Goal: Task Accomplishment & Management: Complete application form

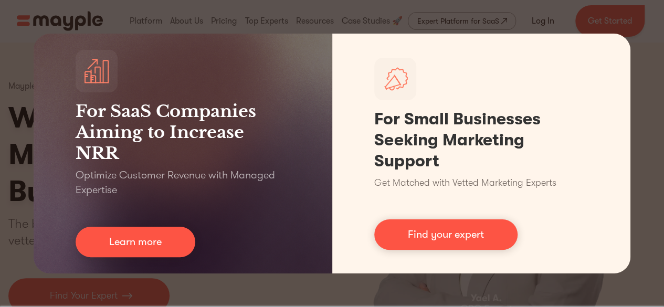
click at [654, 92] on div "For SaaS Companies Aiming to Increase NRR Optimize Customer Revenue with Manage…" at bounding box center [332, 153] width 664 height 307
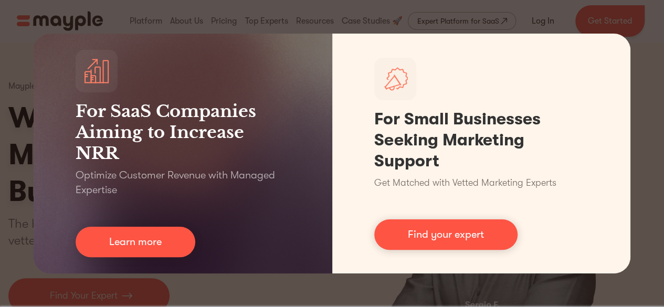
click at [655, 26] on div "For SaaS Companies Aiming to Increase NRR Optimize Customer Revenue with Manage…" at bounding box center [332, 153] width 664 height 307
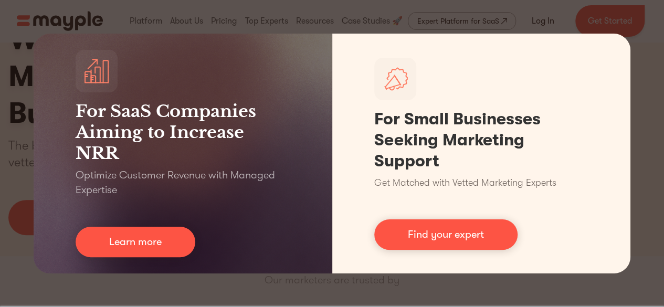
scroll to position [83, 0]
click at [655, 26] on div "For SaaS Companies Aiming to Increase NRR Optimize Customer Revenue with Manage…" at bounding box center [332, 153] width 664 height 307
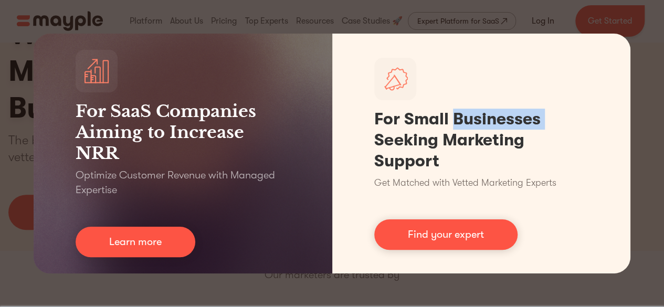
click at [655, 26] on div "For SaaS Companies Aiming to Increase NRR Optimize Customer Revenue with Manage…" at bounding box center [332, 153] width 664 height 307
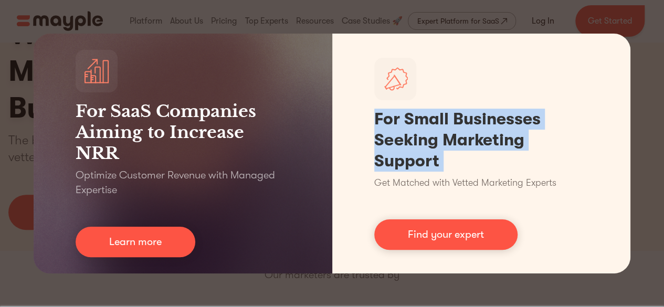
click at [655, 26] on div "For SaaS Companies Aiming to Increase NRR Optimize Customer Revenue with Manage…" at bounding box center [332, 153] width 664 height 307
click at [647, 163] on div "For SaaS Companies Aiming to Increase NRR Optimize Customer Revenue with Manage…" at bounding box center [332, 153] width 664 height 307
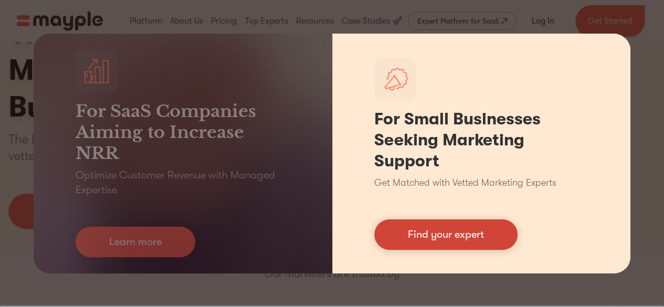
click at [399, 240] on link "Find your expert" at bounding box center [445, 234] width 143 height 30
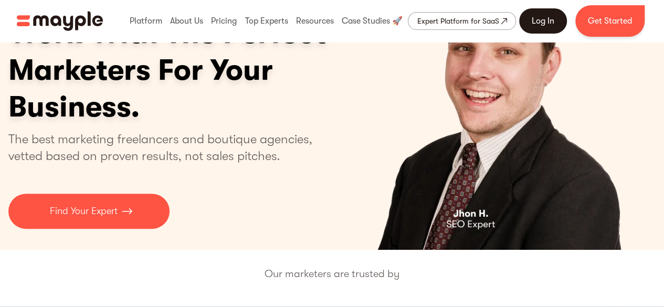
click at [543, 23] on link "Log In" at bounding box center [543, 20] width 48 height 25
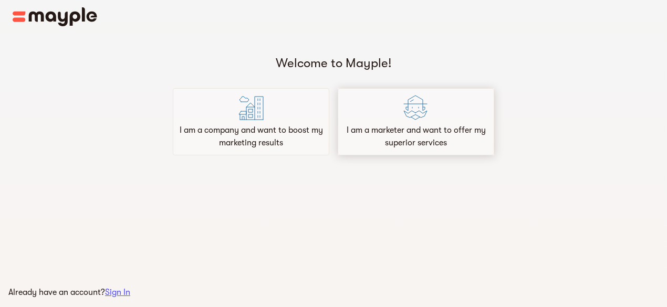
click at [366, 132] on p "I am a marketer and want to offer my superior services" at bounding box center [415, 136] width 147 height 25
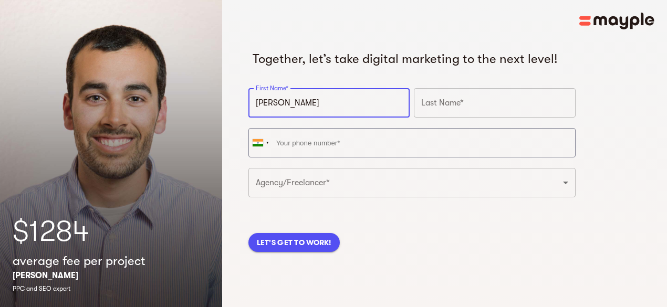
type input "[PERSON_NAME]"
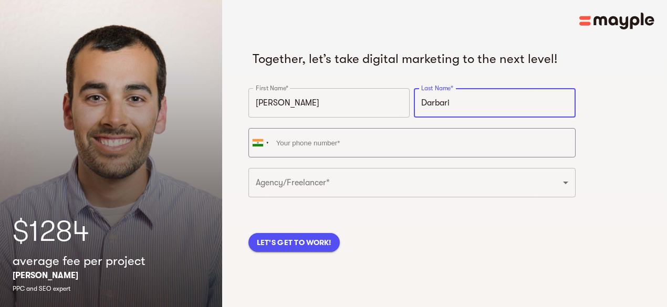
type input "Darbari"
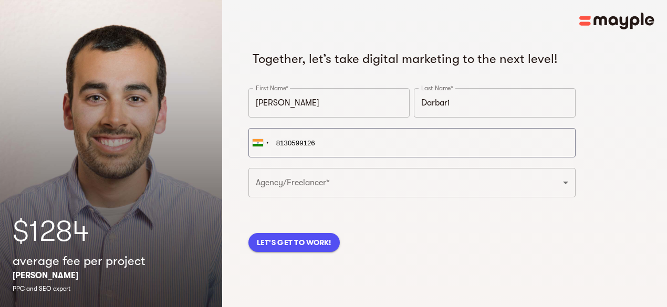
type input "+91 81305 99126"
click at [299, 252] on button "LET'S GET TO WORK!" at bounding box center [293, 242] width 91 height 19
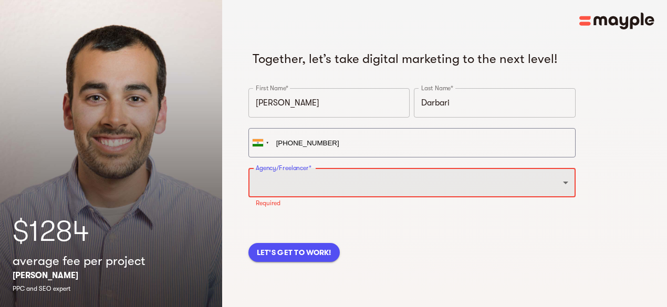
click at [389, 197] on select "Freelancer Digital Agency" at bounding box center [411, 182] width 327 height 29
select select "FREELANCER"
click at [248, 185] on select "Freelancer Digital Agency" at bounding box center [411, 182] width 327 height 29
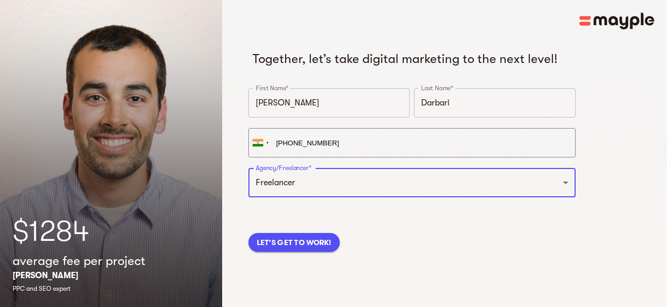
click at [299, 249] on span "LET'S GET TO WORK!" at bounding box center [294, 242] width 75 height 13
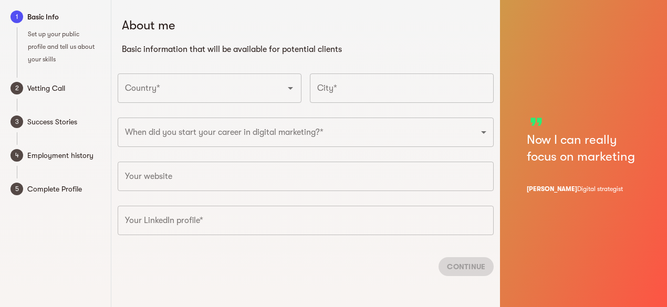
click at [267, 102] on div "Country*" at bounding box center [210, 87] width 184 height 29
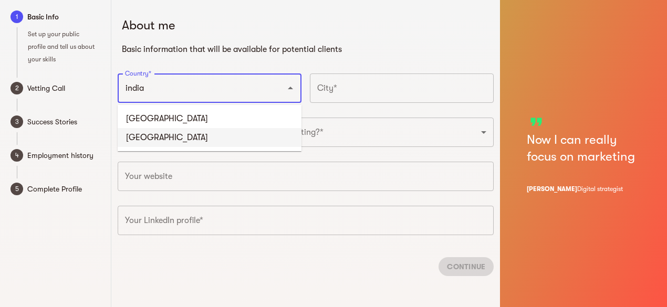
click at [141, 137] on li "India" at bounding box center [210, 137] width 184 height 19
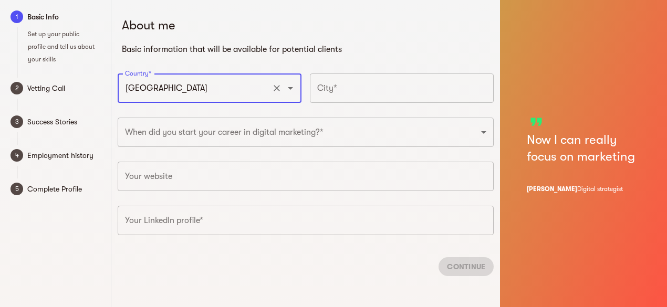
type input "India"
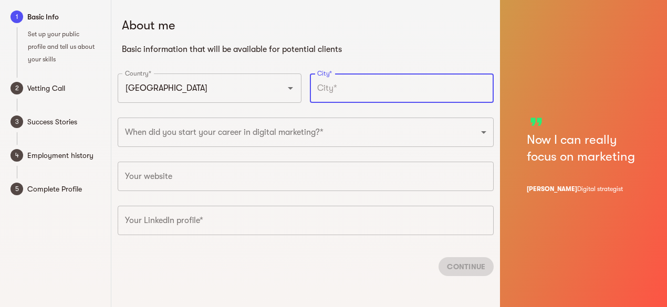
click at [372, 82] on input "text" at bounding box center [402, 87] width 184 height 29
type input "Meerut"
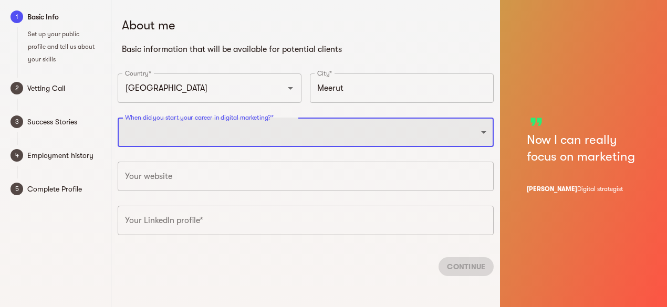
click at [401, 136] on select "2025 2024 2023 2022 2021 2020 2019 2018 2017 2016 2015 2014 2013 2012 2011 2010…" at bounding box center [306, 132] width 376 height 29
click at [118, 118] on select "2025 2024 2023 2022 2021 2020 2019 2018 2017 2016 2015 2014 2013 2012 2011 2010…" at bounding box center [306, 132] width 376 height 29
click at [254, 128] on select "2025 2024 2023 2022 2021 2020 2019 2018 2017 2016 2015 2014 2013 2012 2011 2010…" at bounding box center [306, 132] width 376 height 29
select select "2009"
click at [118, 118] on select "2025 2024 2023 2022 2021 2020 2019 2018 2017 2016 2015 2014 2013 2012 2011 2010…" at bounding box center [306, 132] width 376 height 29
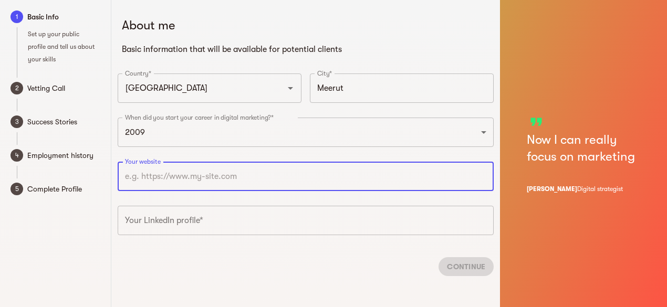
click at [187, 179] on input "text" at bounding box center [306, 176] width 376 height 29
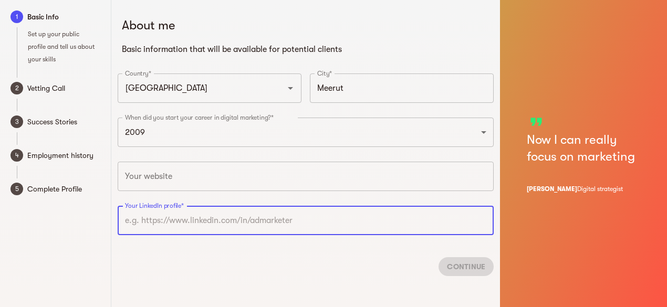
click at [166, 214] on input "text" at bounding box center [306, 220] width 376 height 29
click at [301, 219] on input "text" at bounding box center [306, 220] width 376 height 29
paste input "A highly accomplished and results-driven executive with over 20 years of experi…"
type input "A highly accomplished and results-driven executive with over 20 years of experi…"
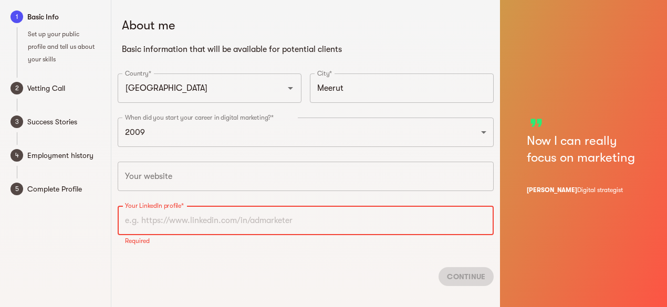
paste input "https://www.linkedin.com/in/gunjandarbari/"
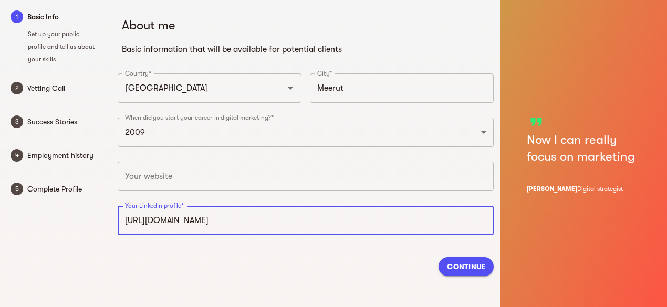
type input "https://www.linkedin.com/in/gunjandarbari"
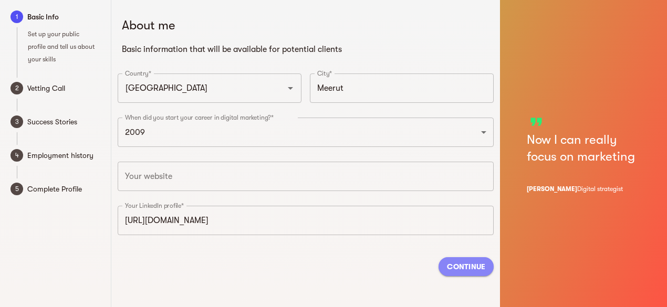
click at [469, 271] on span "Continue" at bounding box center [466, 266] width 38 height 13
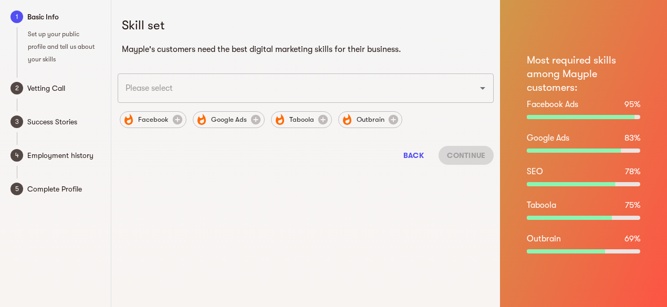
click at [483, 96] on div "​" at bounding box center [306, 87] width 376 height 29
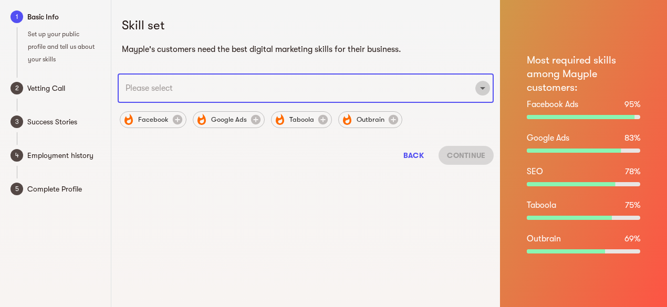
click at [483, 88] on icon "Open" at bounding box center [482, 88] width 5 height 3
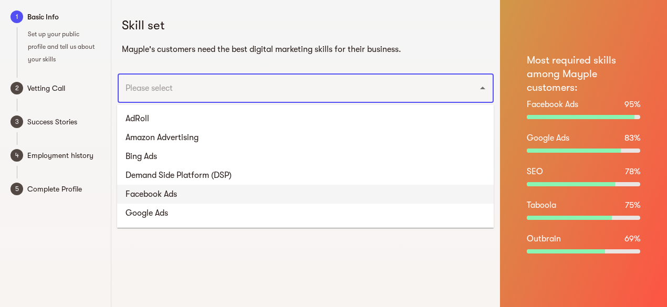
click at [239, 195] on li "Facebook Ads" at bounding box center [305, 194] width 376 height 19
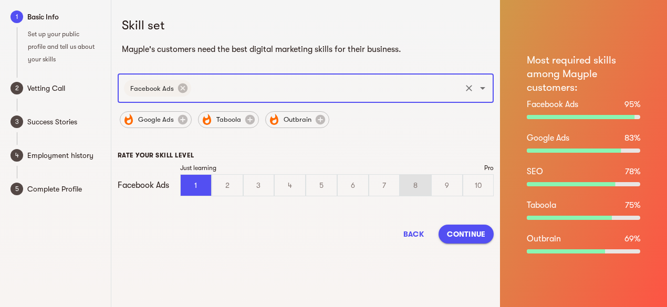
click at [414, 180] on div "8" at bounding box center [415, 185] width 30 height 21
click at [0, 0] on input "8" at bounding box center [0, 0] width 0 height 0
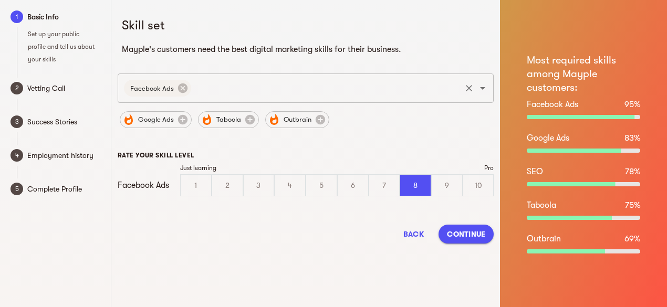
click at [482, 90] on icon "Open" at bounding box center [482, 88] width 13 height 13
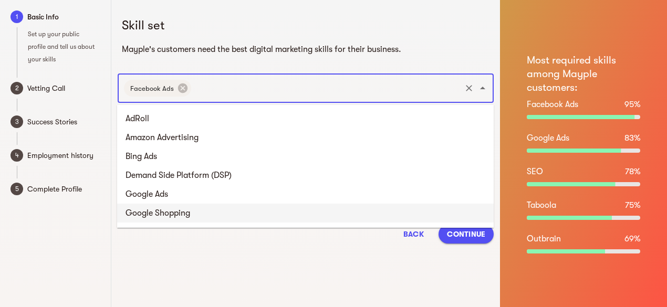
click at [292, 219] on li "Google Shopping" at bounding box center [305, 213] width 376 height 19
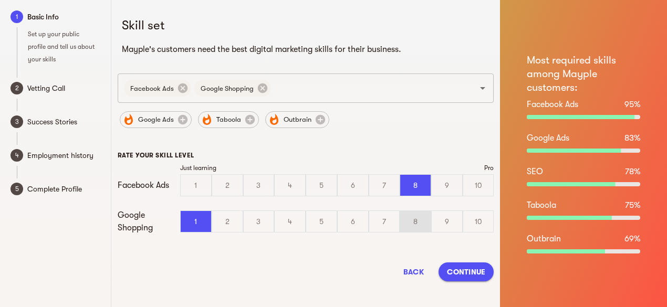
click at [421, 218] on div "8" at bounding box center [415, 221] width 30 height 21
click at [0, 0] on input "8" at bounding box center [0, 0] width 0 height 0
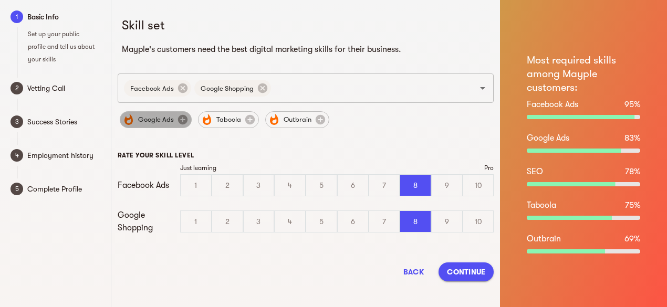
click at [183, 119] on icon at bounding box center [181, 119] width 9 height 9
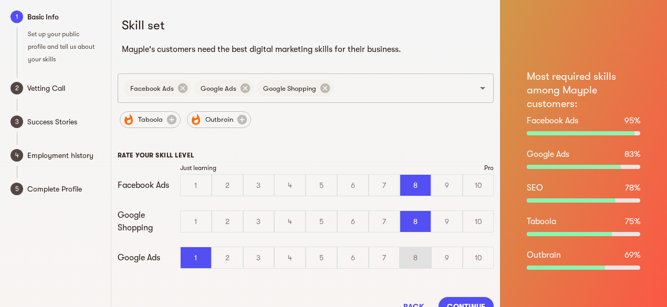
click at [411, 260] on div "8" at bounding box center [415, 257] width 30 height 21
click at [0, 0] on input "8" at bounding box center [0, 0] width 0 height 0
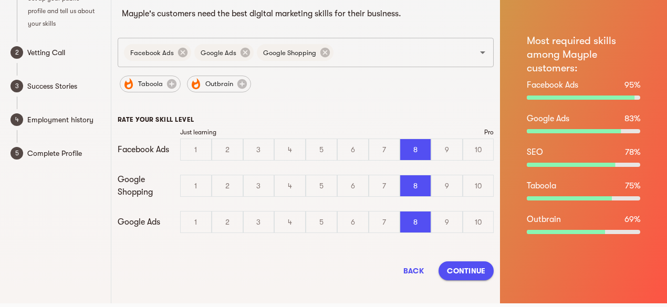
scroll to position [35, 0]
click at [474, 269] on span "Continue" at bounding box center [466, 271] width 38 height 13
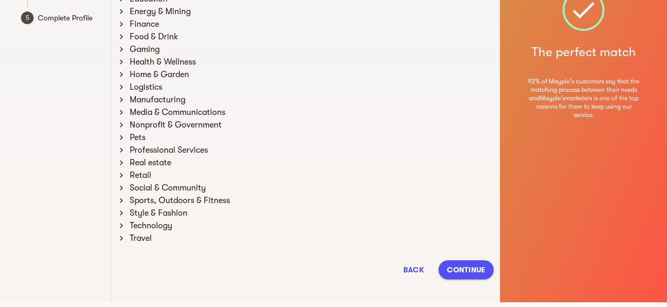
scroll to position [195, 0]
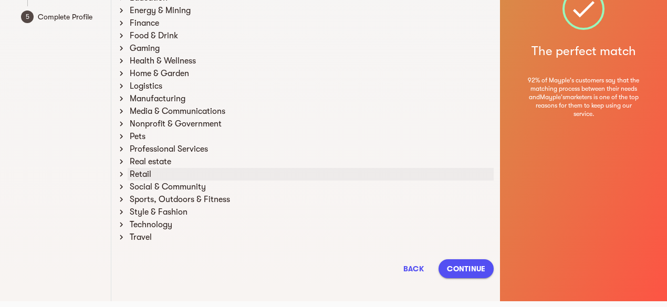
click at [172, 175] on div "Retail" at bounding box center [311, 174] width 366 height 13
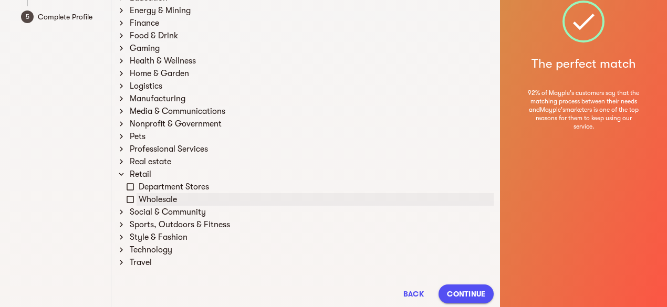
click at [133, 200] on icon at bounding box center [129, 199] width 9 height 9
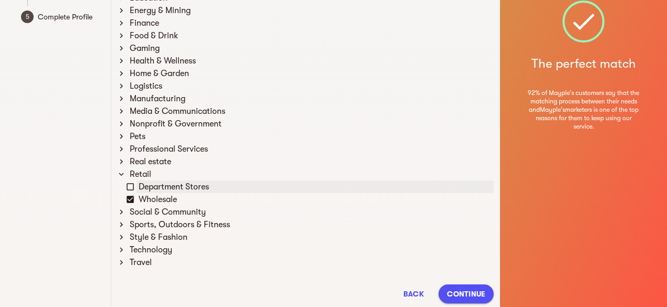
click at [130, 191] on icon at bounding box center [129, 186] width 9 height 9
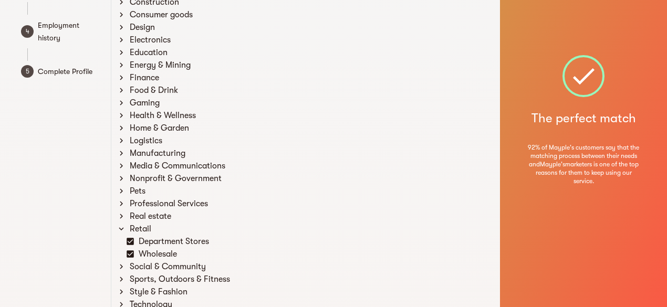
scroll to position [140, 0]
click at [121, 70] on div "Energy & Mining" at bounding box center [306, 65] width 376 height 13
click at [133, 66] on div "Energy & Mining" at bounding box center [311, 65] width 366 height 13
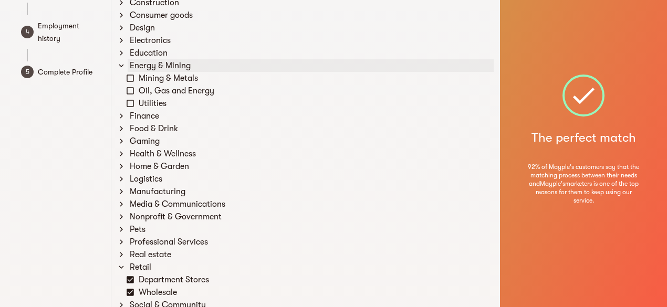
click at [123, 65] on icon at bounding box center [121, 65] width 5 height 3
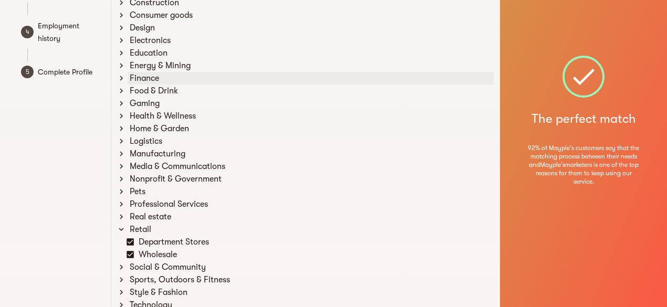
click at [123, 78] on icon at bounding box center [121, 77] width 9 height 9
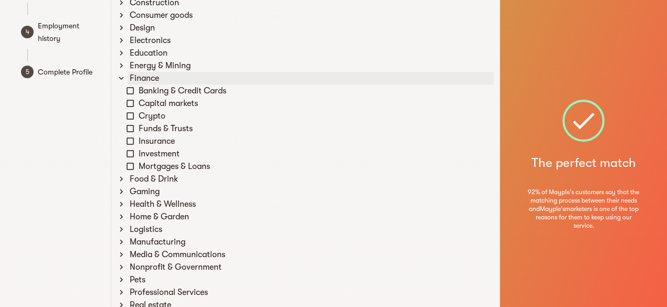
click at [122, 77] on icon at bounding box center [121, 77] width 9 height 9
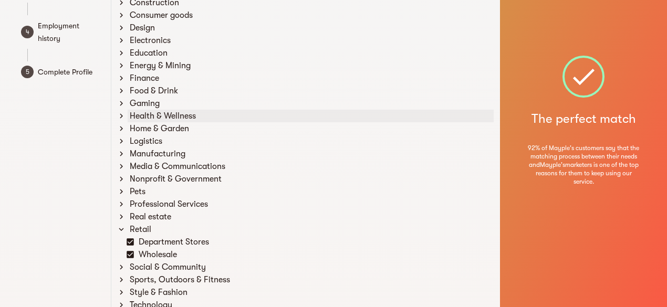
click at [125, 114] on icon at bounding box center [121, 115] width 9 height 9
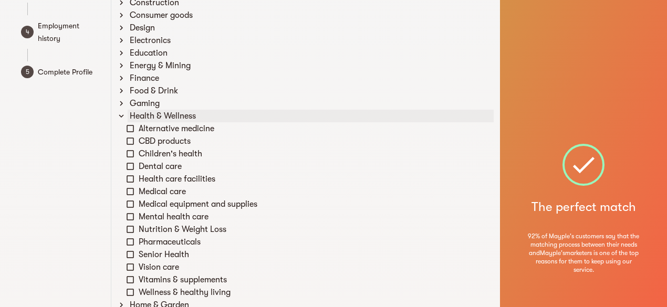
click at [125, 114] on icon at bounding box center [121, 115] width 9 height 9
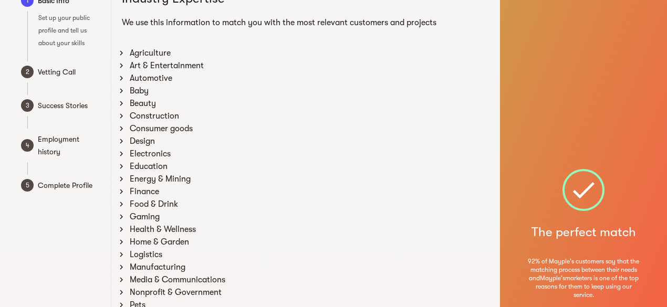
scroll to position [27, 0]
click at [123, 102] on icon at bounding box center [121, 102] width 9 height 9
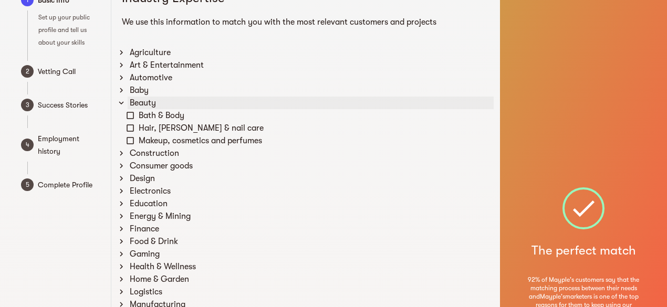
click at [123, 102] on icon at bounding box center [121, 102] width 5 height 3
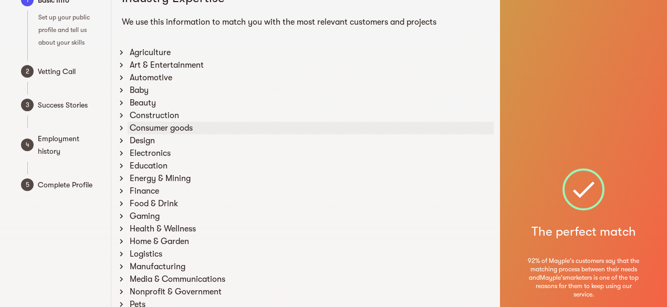
click at [123, 126] on icon at bounding box center [121, 127] width 9 height 9
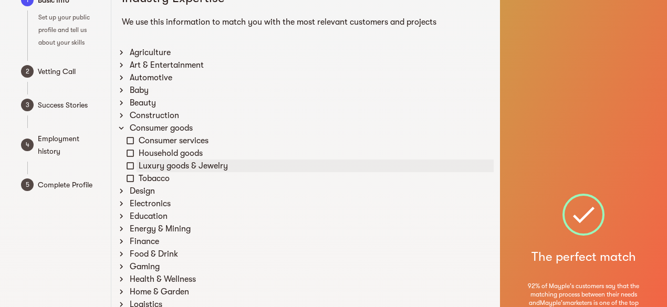
click at [131, 165] on icon at bounding box center [129, 165] width 9 height 9
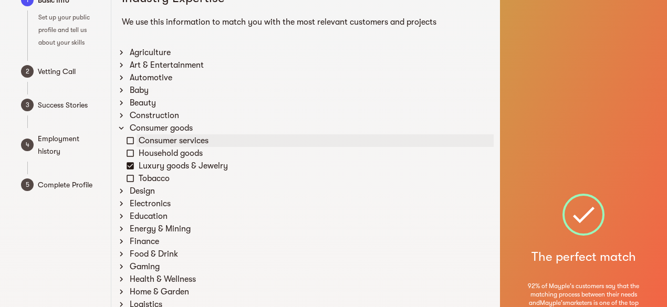
click at [132, 140] on icon at bounding box center [129, 140] width 9 height 9
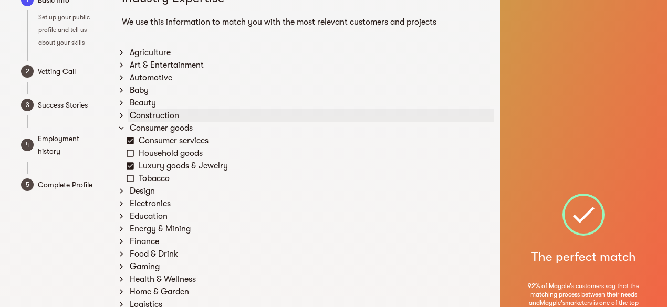
click at [125, 113] on icon at bounding box center [121, 115] width 9 height 9
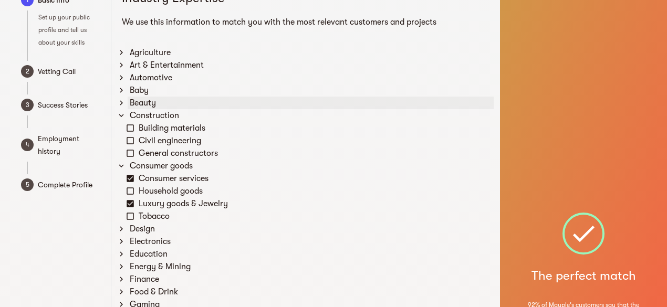
click at [122, 102] on icon at bounding box center [121, 102] width 9 height 9
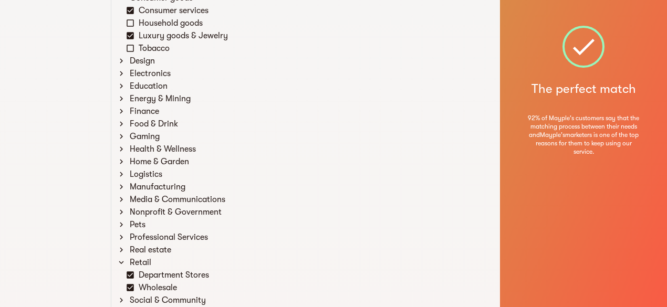
scroll to position [228, 0]
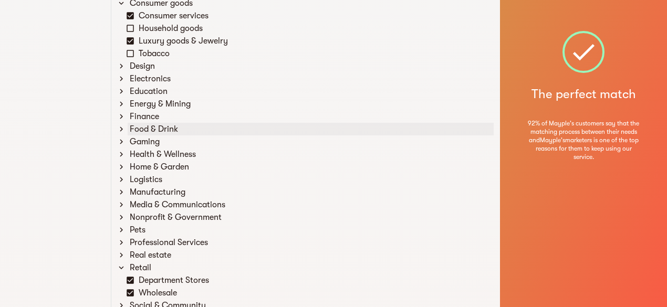
click at [122, 131] on icon at bounding box center [121, 128] width 9 height 9
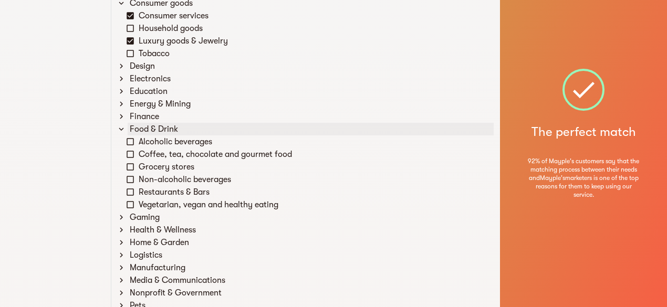
click at [122, 131] on icon at bounding box center [121, 128] width 9 height 9
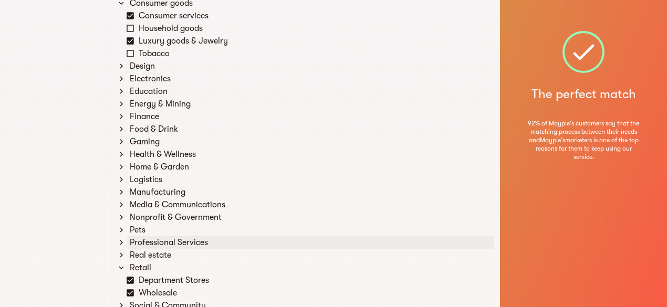
click at [125, 242] on icon at bounding box center [121, 242] width 9 height 9
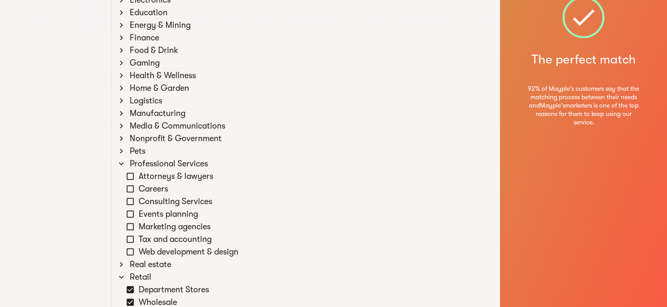
scroll to position [314, 0]
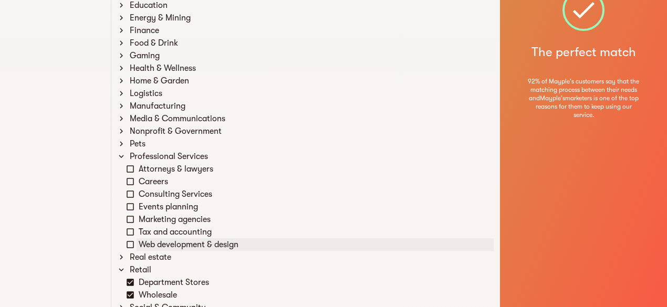
click at [125, 242] on icon at bounding box center [129, 244] width 9 height 9
click at [129, 244] on icon at bounding box center [129, 244] width 7 height 7
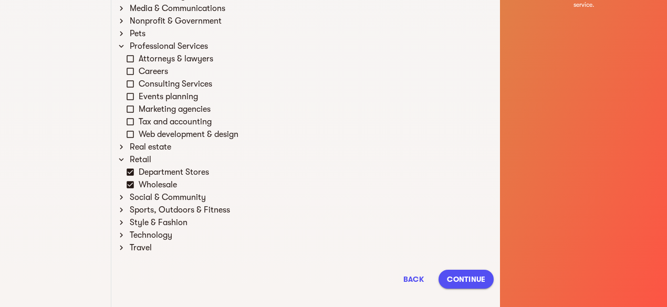
scroll to position [441, 0]
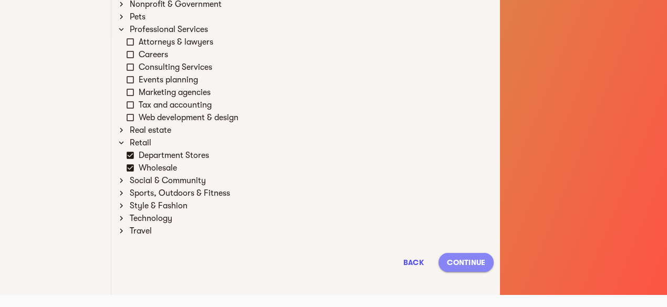
click at [458, 268] on span "Continue" at bounding box center [466, 262] width 38 height 13
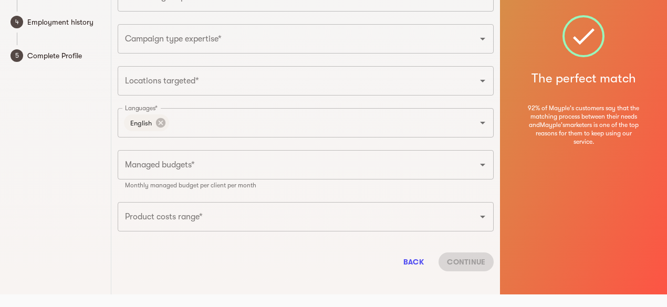
scroll to position [0, 0]
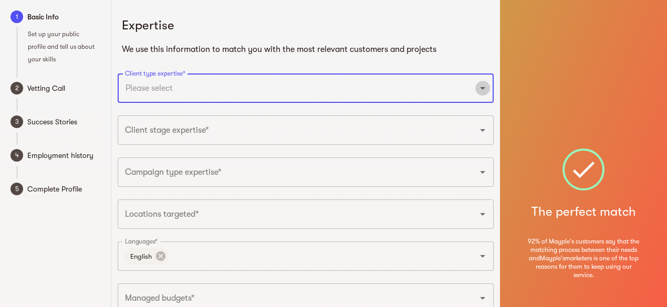
click at [482, 89] on icon "Open" at bounding box center [482, 88] width 13 height 13
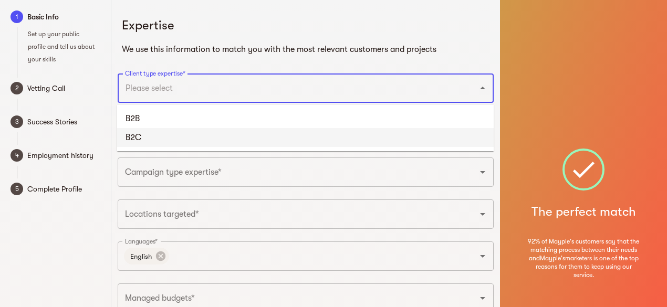
click at [376, 139] on li "B2C" at bounding box center [305, 137] width 376 height 19
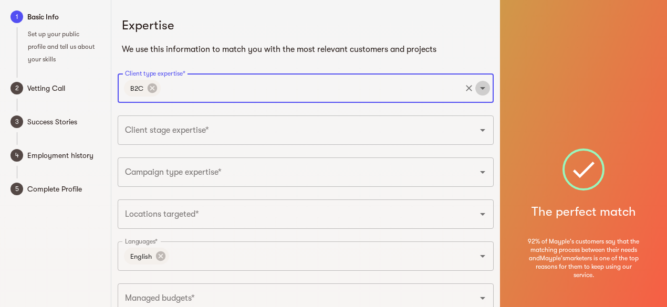
click at [483, 90] on icon "Open" at bounding box center [482, 88] width 13 height 13
click at [499, 125] on div "Expertise We use this information to match you with the most relevant customers…" at bounding box center [305, 206] width 389 height 413
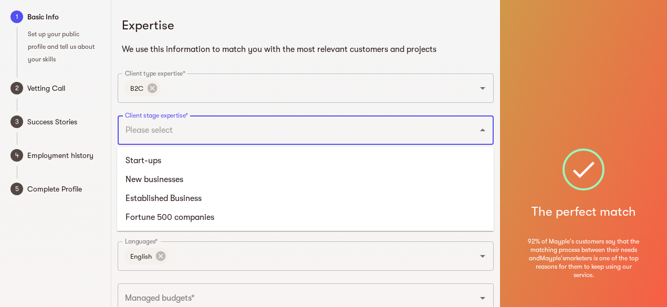
click at [442, 132] on input "Client stage expertise*" at bounding box center [290, 130] width 337 height 20
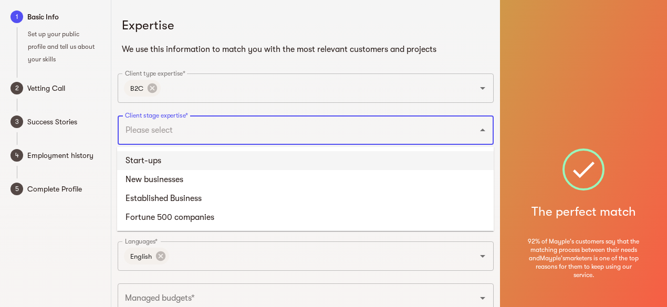
click at [336, 164] on li "Start-ups" at bounding box center [305, 160] width 376 height 19
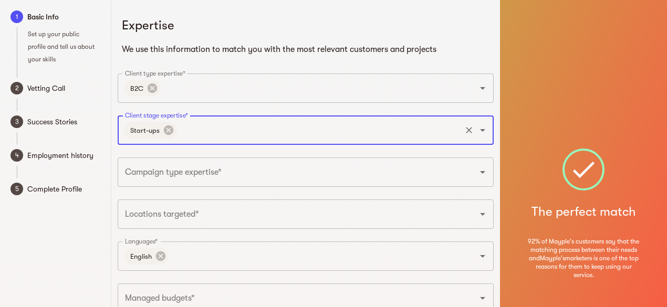
click at [484, 131] on icon "Open" at bounding box center [482, 130] width 13 height 13
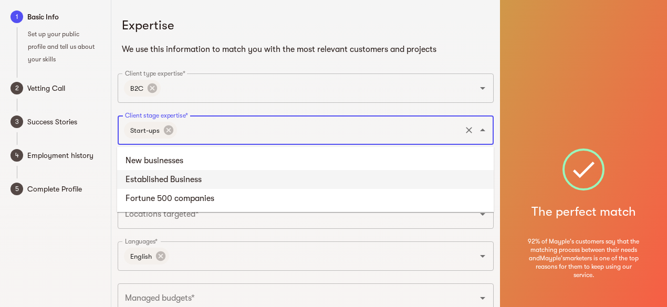
click at [423, 174] on li "Established Business" at bounding box center [305, 179] width 376 height 19
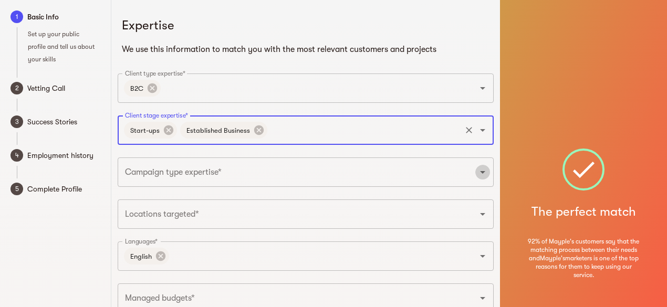
click at [481, 176] on icon "Open" at bounding box center [482, 172] width 13 height 13
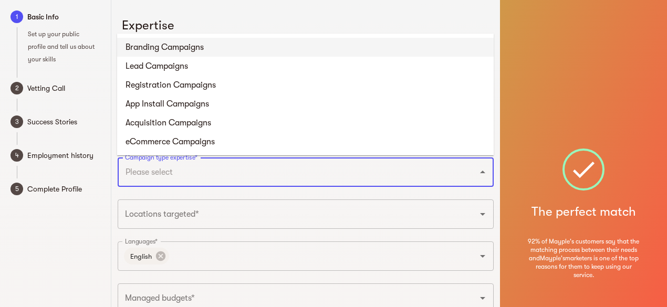
click at [218, 49] on li "Branding Campaigns" at bounding box center [305, 47] width 376 height 19
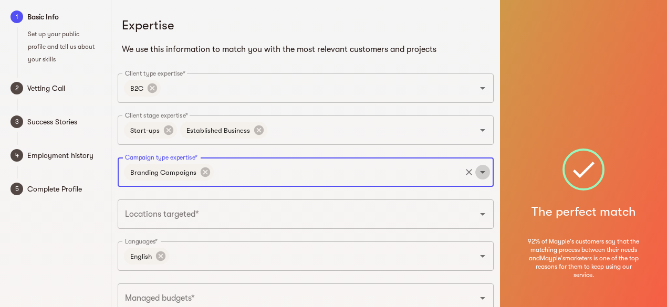
click at [483, 173] on icon "Open" at bounding box center [482, 172] width 5 height 3
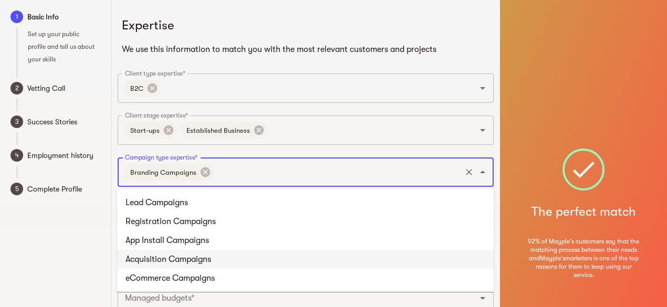
click at [226, 255] on li "Acquisition Campaigns" at bounding box center [305, 259] width 376 height 19
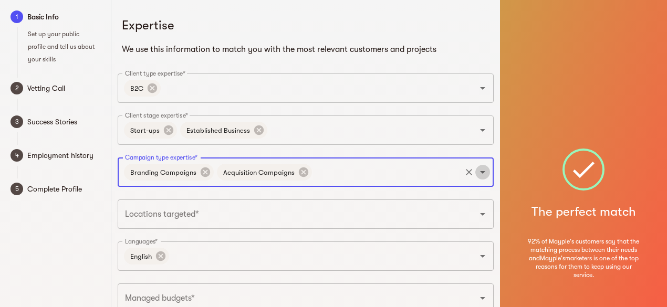
click at [480, 174] on icon "Open" at bounding box center [482, 172] width 13 height 13
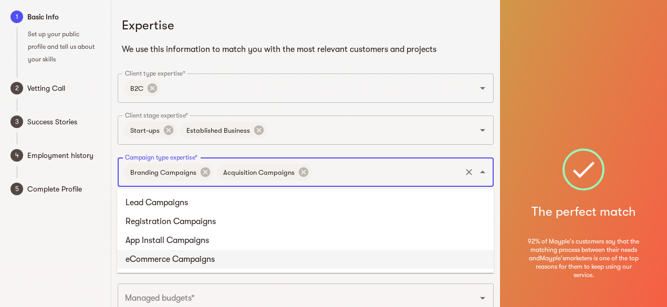
click at [347, 263] on li "eCommerce Campaigns" at bounding box center [305, 259] width 376 height 19
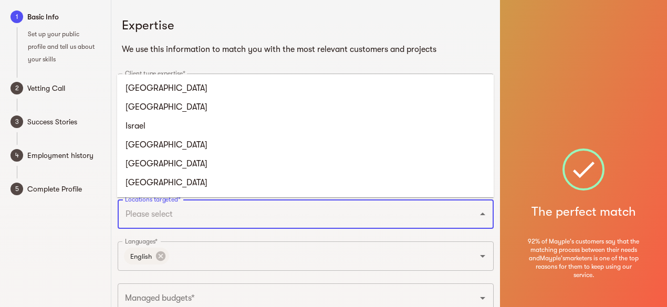
click at [348, 216] on input "Locations targeted*" at bounding box center [290, 214] width 337 height 20
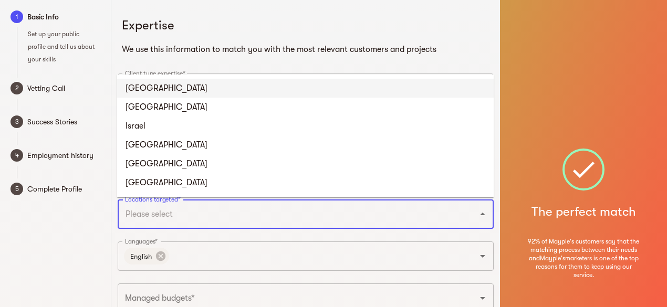
click at [181, 90] on li "United States" at bounding box center [305, 88] width 376 height 19
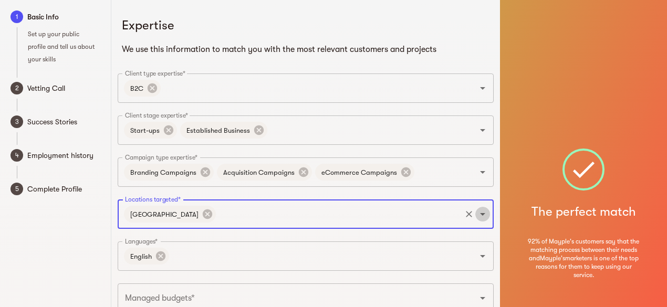
click at [482, 217] on icon "Open" at bounding box center [482, 214] width 13 height 13
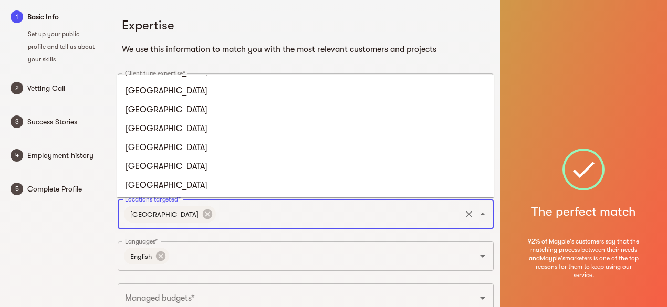
scroll to position [470, 0]
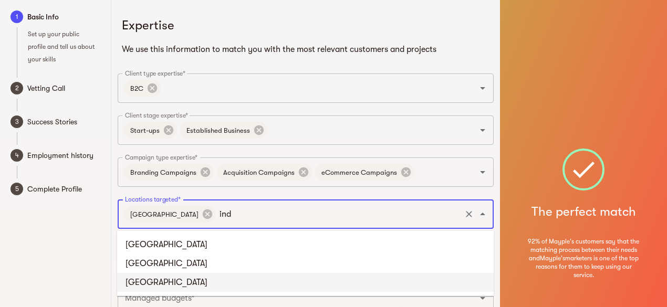
type input "indi"
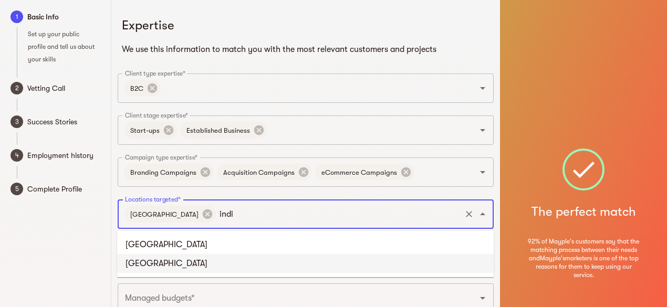
click at [154, 263] on li "India" at bounding box center [305, 263] width 376 height 19
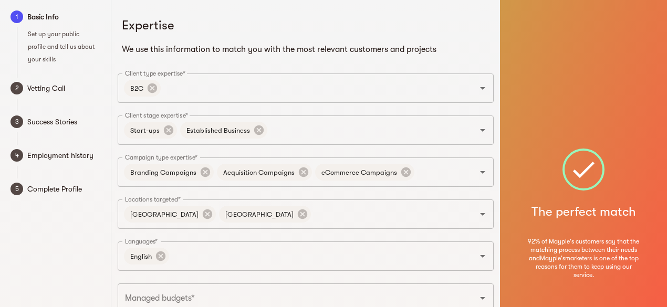
click at [377, 276] on div "Expertise We use this information to match you with the most relevant customers…" at bounding box center [305, 206] width 389 height 413
click at [482, 254] on icon "Open" at bounding box center [482, 256] width 13 height 13
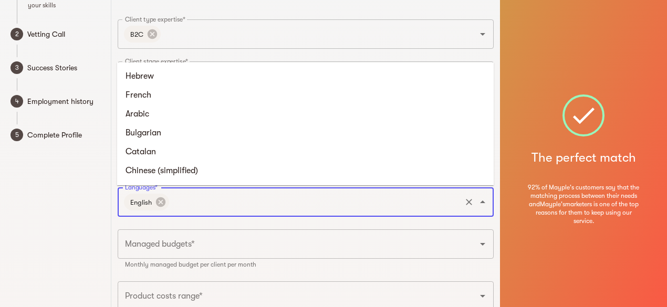
scroll to position [55, 0]
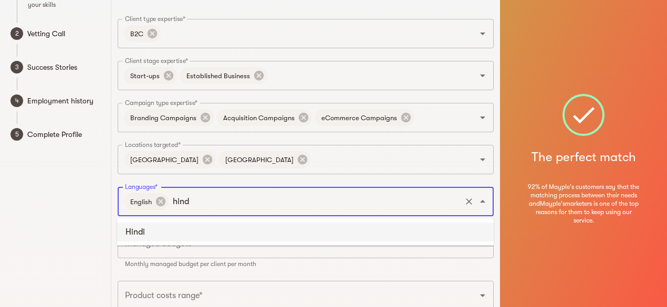
type input "hindi"
click at [131, 230] on li "Hindi" at bounding box center [305, 232] width 376 height 19
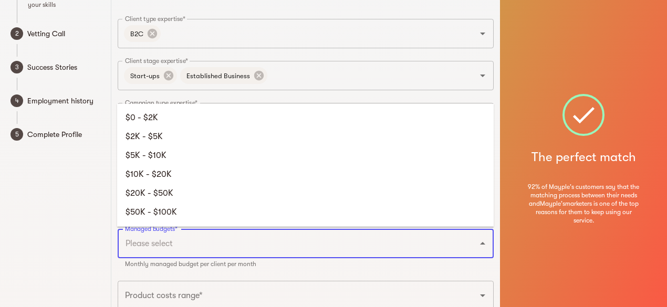
click at [273, 247] on input "Managed budgets*" at bounding box center [290, 244] width 337 height 20
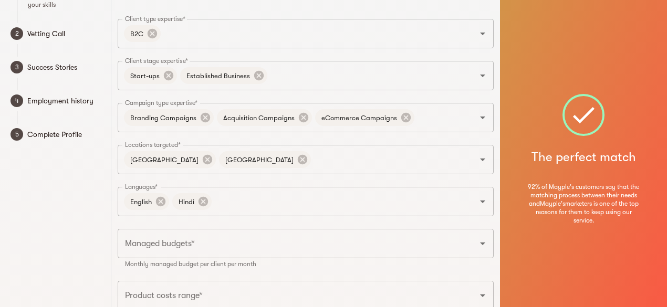
click at [99, 229] on div "1 Basic Info Set up your public profile and tell us about your skills 2 Vetting…" at bounding box center [55, 159] width 111 height 428
click at [484, 245] on icon "Open" at bounding box center [482, 243] width 13 height 13
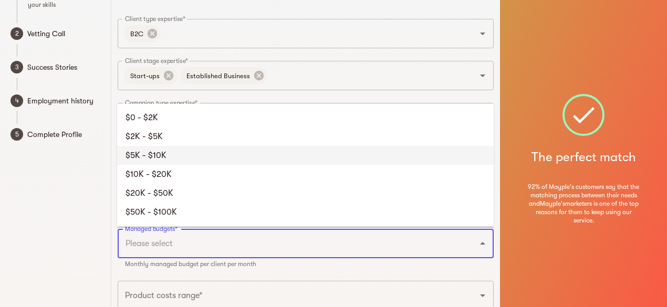
click at [313, 160] on li "$5K - $10K" at bounding box center [305, 155] width 376 height 19
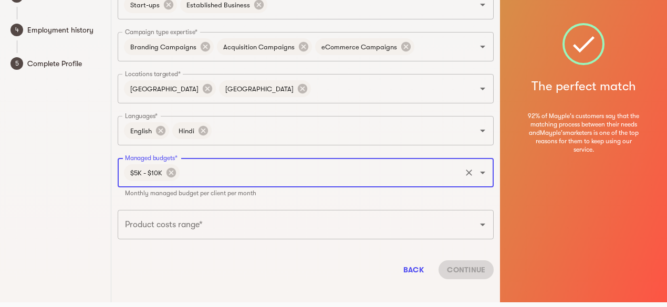
scroll to position [133, 0]
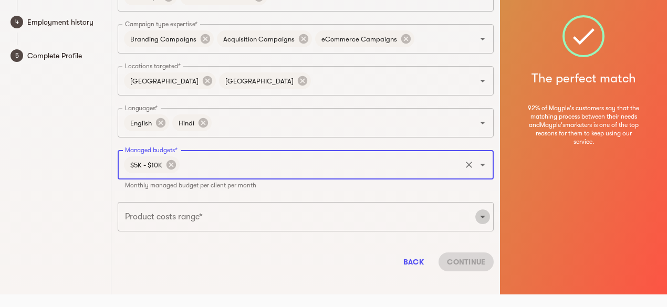
click at [481, 217] on icon "Open" at bounding box center [482, 216] width 13 height 13
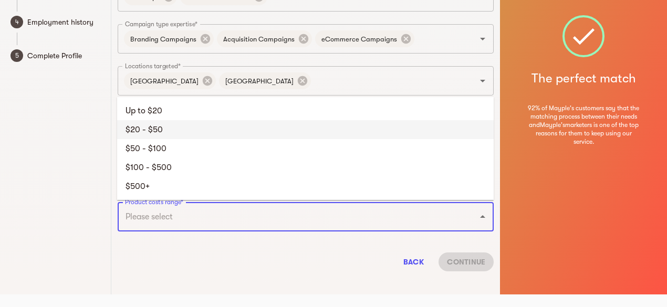
click at [307, 131] on li "$20 - $50" at bounding box center [305, 129] width 376 height 19
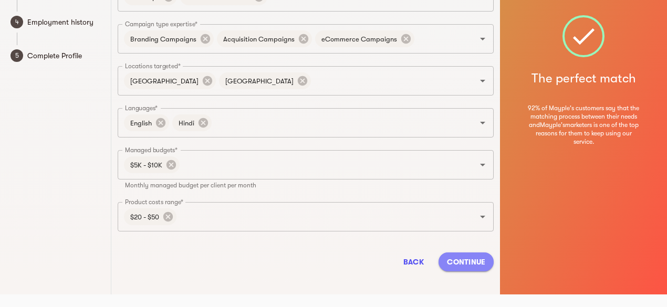
click at [474, 261] on span "Continue" at bounding box center [466, 262] width 38 height 13
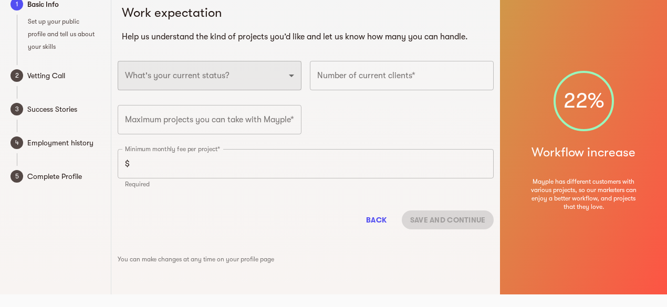
click at [291, 80] on select "Full-time freelancer Full-time job New-freelancing Part-time-freelance Searchin…" at bounding box center [210, 75] width 184 height 29
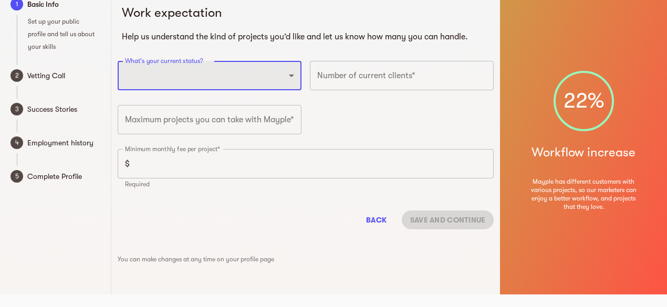
select select "NEW_FREELANCER"
click at [118, 61] on select "Full-time freelancer Full-time job New-freelancing Part-time-freelance Searchin…" at bounding box center [210, 75] width 184 height 29
click at [291, 76] on select "Full-time freelancer Full-time job New-freelancing Part-time-freelance Searchin…" at bounding box center [210, 75] width 184 height 29
click at [118, 61] on select "Full-time freelancer Full-time job New-freelancing Part-time-freelance Searchin…" at bounding box center [210, 75] width 184 height 29
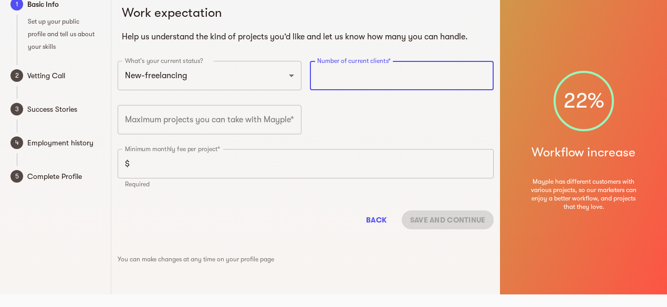
click at [363, 75] on input "number" at bounding box center [402, 75] width 184 height 29
click at [484, 78] on input "0" at bounding box center [402, 75] width 184 height 29
click at [481, 72] on input "1" at bounding box center [402, 75] width 184 height 29
click at [481, 72] on input "2" at bounding box center [402, 75] width 184 height 29
type input "3"
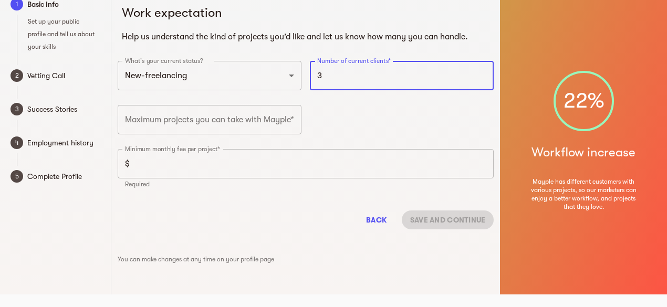
click at [481, 72] on input "3" at bounding box center [402, 75] width 184 height 29
click at [229, 123] on input "number" at bounding box center [210, 119] width 184 height 29
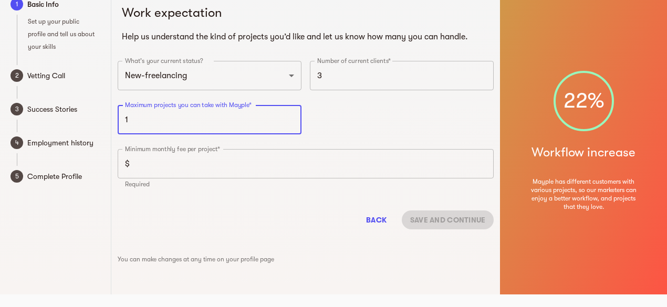
click at [290, 117] on input "1" at bounding box center [210, 119] width 184 height 29
click at [290, 117] on input "2" at bounding box center [210, 119] width 184 height 29
type input "3"
click at [290, 117] on input "3" at bounding box center [210, 119] width 184 height 29
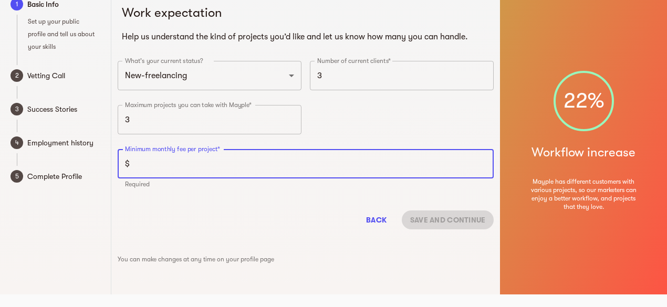
click at [257, 167] on input "number" at bounding box center [314, 163] width 360 height 29
type input "1"
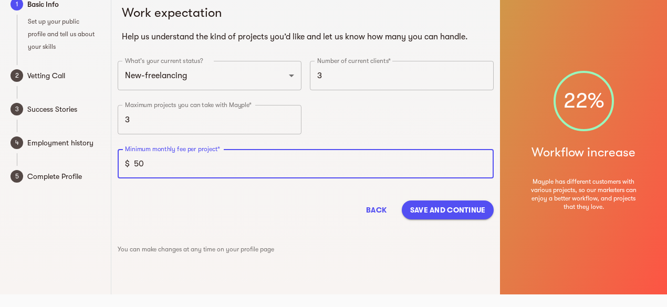
type input "5"
type input "300"
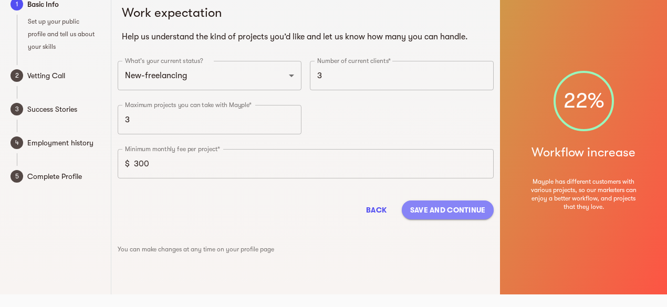
click at [440, 210] on span "Save and continue" at bounding box center [448, 210] width 76 height 13
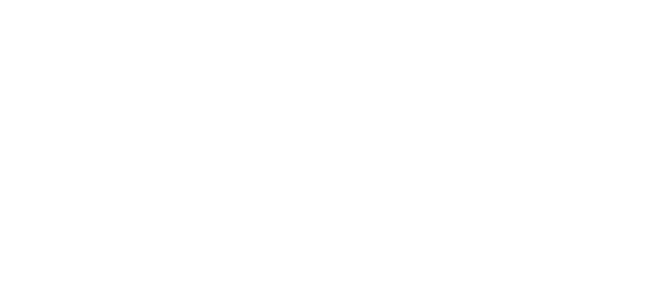
scroll to position [9, 0]
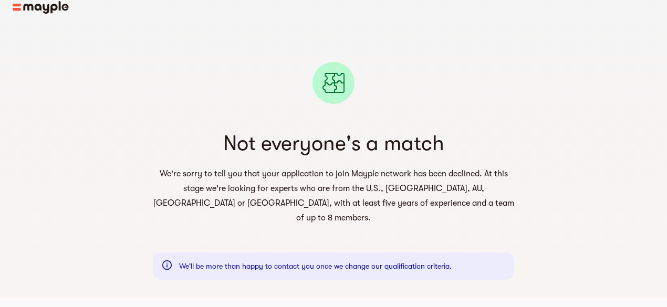
scroll to position [13, 0]
